Goal: Task Accomplishment & Management: Use online tool/utility

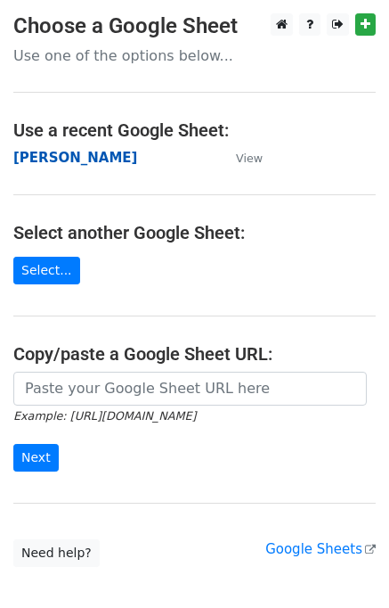
click at [22, 156] on strong "[PERSON_NAME]" at bounding box center [75, 158] width 124 height 16
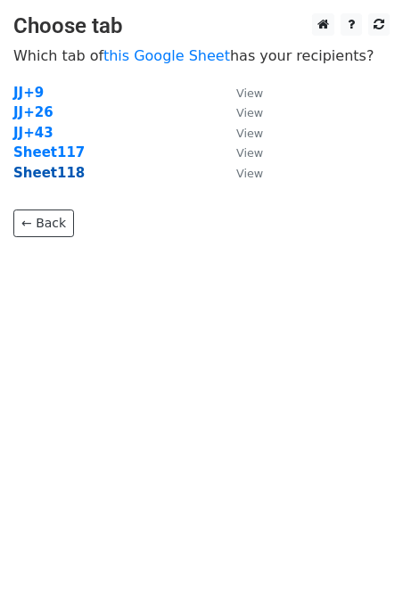
click at [67, 177] on strong "Sheet118" at bounding box center [48, 173] width 71 height 16
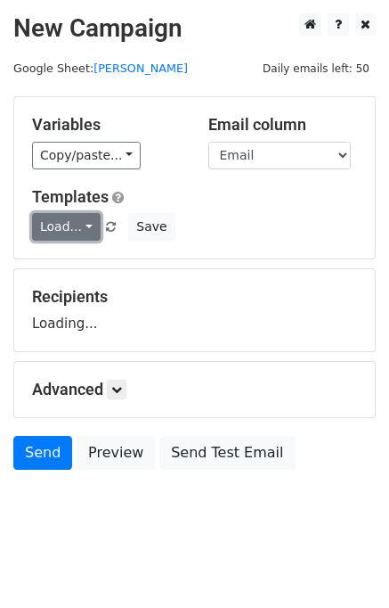
click at [76, 231] on link "Load..." at bounding box center [66, 227] width 69 height 28
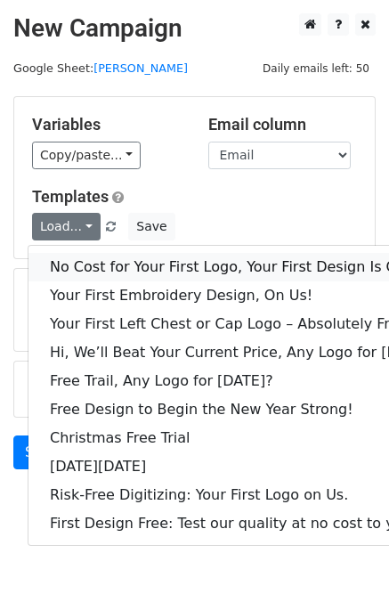
click at [95, 270] on link "No Cost for Your First Logo, Your First Design Is On Us!" at bounding box center [244, 267] width 430 height 29
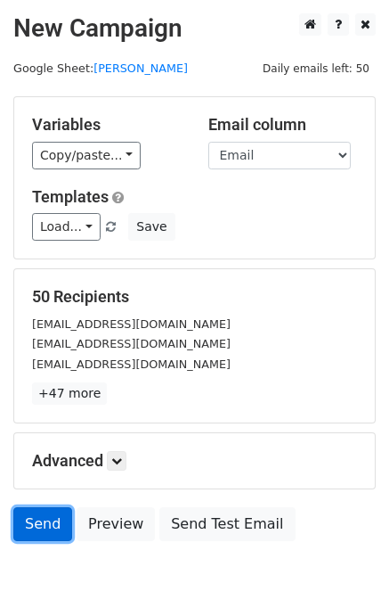
click at [44, 527] on link "Send" at bounding box center [42, 524] width 59 height 34
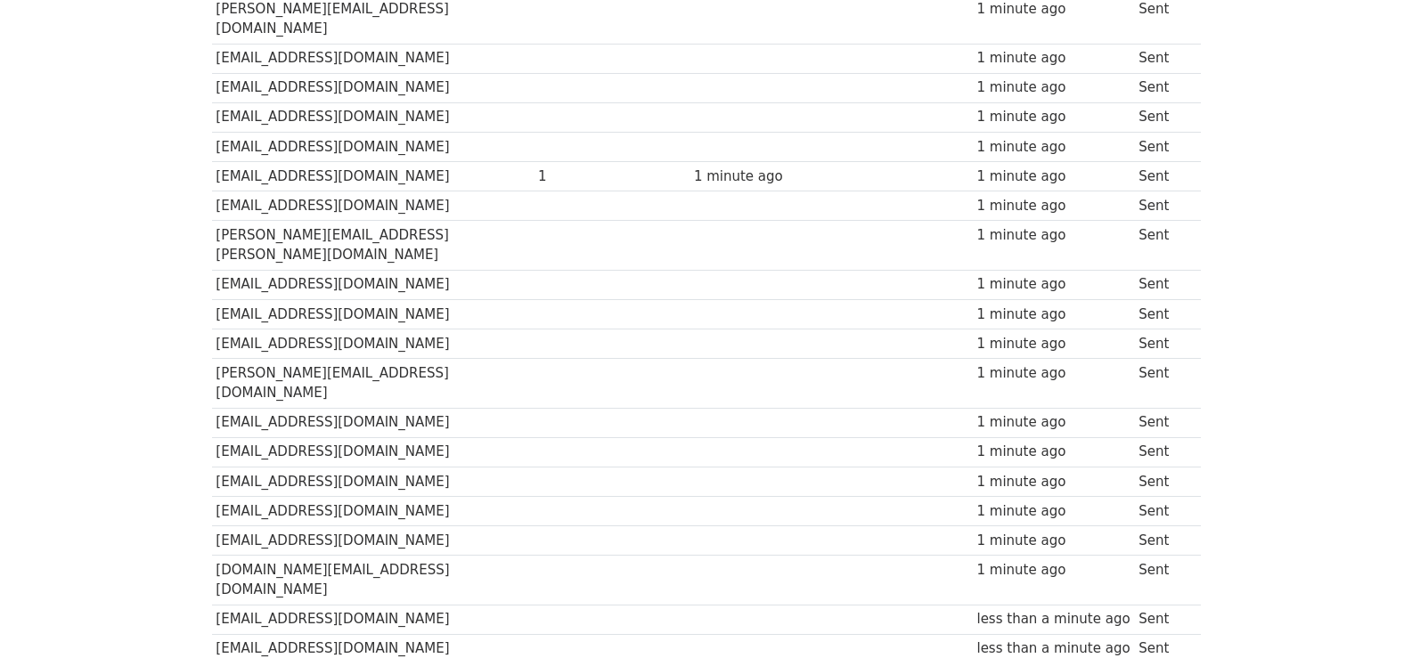
scroll to position [1271, 0]
